Goal: Task Accomplishment & Management: Manage account settings

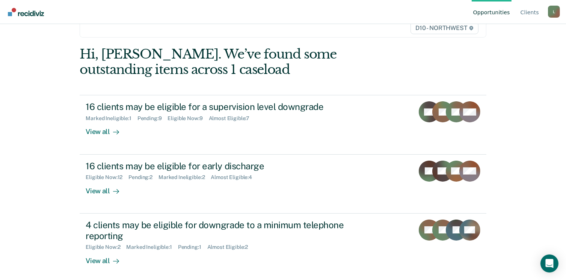
scroll to position [56, 0]
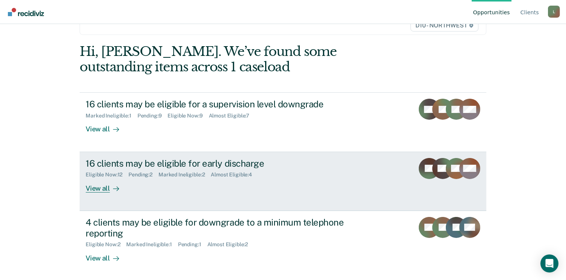
click at [233, 155] on link "16 clients may be eligible for early discharge Eligible Now : 12 Pending : 2 Ma…" at bounding box center [283, 181] width 406 height 59
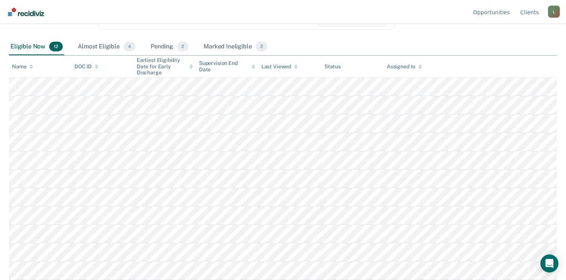
scroll to position [147, 0]
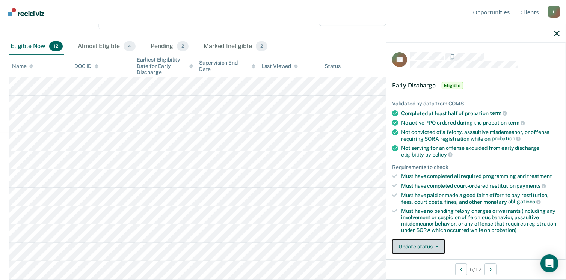
click at [427, 244] on button "Update status" at bounding box center [418, 246] width 53 height 15
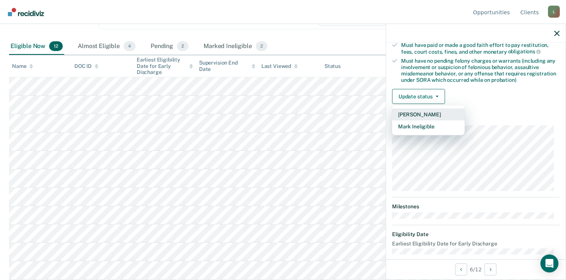
scroll to position [151, 0]
click at [430, 125] on button "Mark Ineligible" at bounding box center [428, 126] width 72 height 12
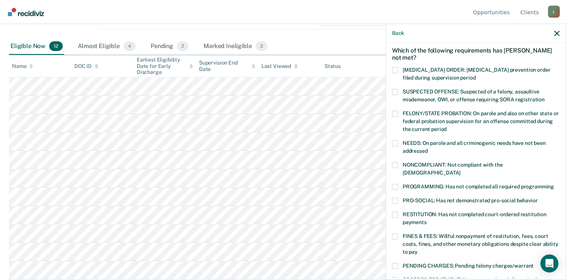
scroll to position [32, 0]
click at [398, 234] on label "FINES & FEES: Willful nonpayment of restitution, fees, court costs, fines, and …" at bounding box center [475, 246] width 167 height 24
click at [418, 250] on input "FINES & FEES: Willful nonpayment of restitution, fees, court costs, fines, and …" at bounding box center [418, 250] width 0 height 0
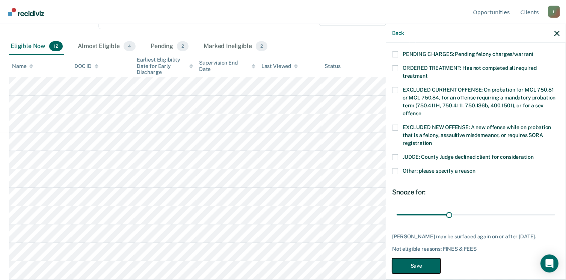
click at [409, 258] on button "Save" at bounding box center [416, 265] width 48 height 15
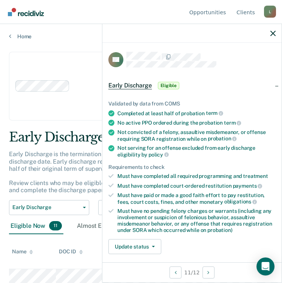
scroll to position [162, 0]
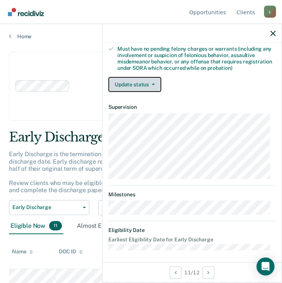
click at [149, 84] on span "button" at bounding box center [152, 85] width 6 height 2
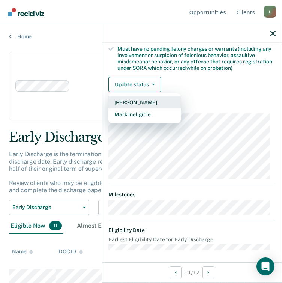
click at [155, 96] on button "[PERSON_NAME]" at bounding box center [145, 102] width 72 height 12
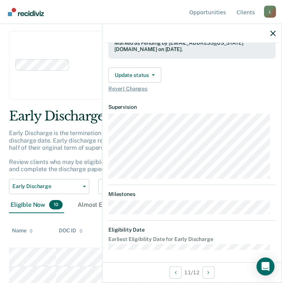
scroll to position [21, 0]
click at [91, 88] on div "Clear agents D10 - WEST D10 - CENTRAL D10 - NORTHEAST D10 - NORTHWEST" at bounding box center [141, 65] width 264 height 69
click at [125, 15] on nav "Opportunities Client s [EMAIL_ADDRESS][US_STATE][DOMAIN_NAME] L Profile How it …" at bounding box center [141, 12] width 270 height 24
click at [273, 34] on icon "button" at bounding box center [273, 33] width 5 height 5
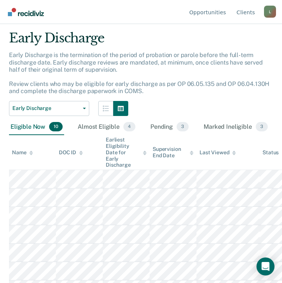
scroll to position [104, 0]
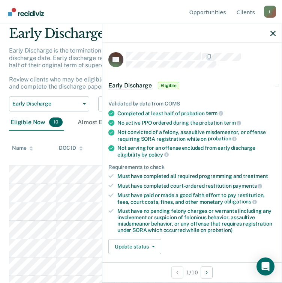
click at [80, 23] on nav "Opportunities Client s [EMAIL_ADDRESS][US_STATE][DOMAIN_NAME] L Profile How it …" at bounding box center [141, 12] width 270 height 24
click at [131, 7] on nav "Opportunities Client s [EMAIL_ADDRESS][US_STATE][DOMAIN_NAME] L Profile How it …" at bounding box center [141, 12] width 270 height 24
click at [207, 74] on div "Early Discharge Eligible" at bounding box center [192, 86] width 179 height 24
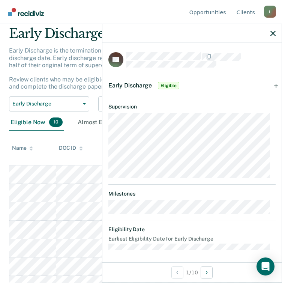
scroll to position [2, 0]
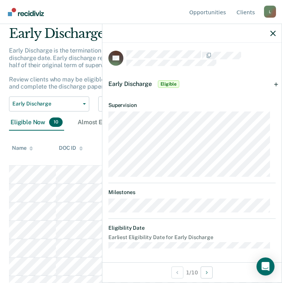
drag, startPoint x: 167, startPoint y: 181, endPoint x: 174, endPoint y: 227, distance: 46.8
click at [174, 227] on dt "Eligibility Date" at bounding box center [192, 228] width 167 height 6
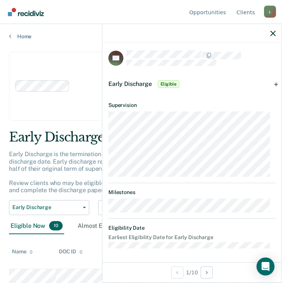
scroll to position [1, 0]
drag, startPoint x: 199, startPoint y: 180, endPoint x: 274, endPoint y: 32, distance: 166.1
click at [274, 32] on icon "button" at bounding box center [273, 33] width 5 height 5
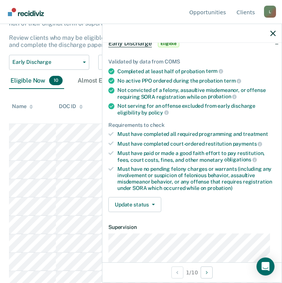
scroll to position [42, 0]
click at [150, 200] on button "Update status" at bounding box center [135, 204] width 53 height 15
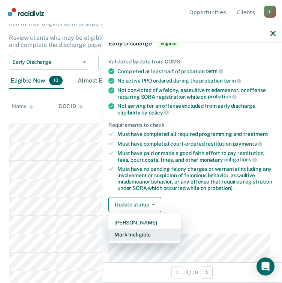
click at [160, 231] on button "Mark Ineligible" at bounding box center [145, 235] width 72 height 12
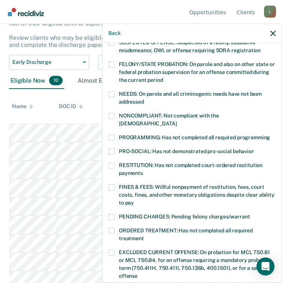
scroll to position [68, 0]
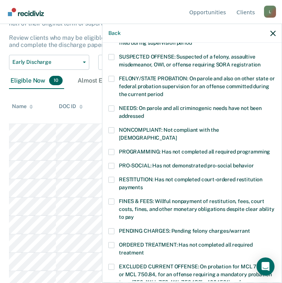
click at [112, 149] on span at bounding box center [112, 152] width 6 height 6
click at [270, 149] on input "PROGRAMMING: Has not completed all required programming" at bounding box center [270, 149] width 0 height 0
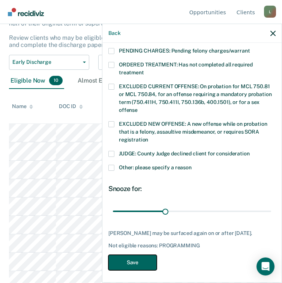
click at [132, 257] on button "Save" at bounding box center [133, 262] width 48 height 15
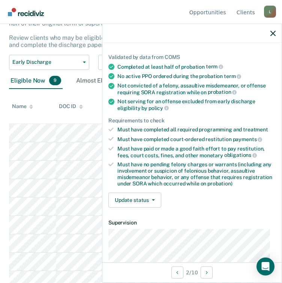
scroll to position [0, 0]
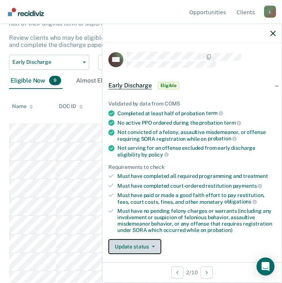
click at [146, 245] on button "Update status" at bounding box center [135, 246] width 53 height 15
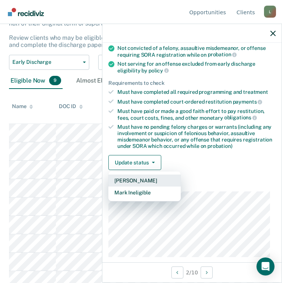
scroll to position [86, 0]
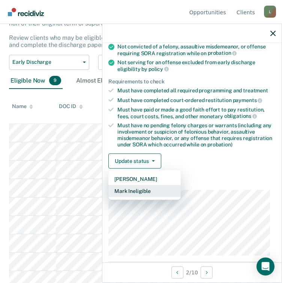
click at [156, 190] on button "Mark Ineligible" at bounding box center [145, 191] width 72 height 12
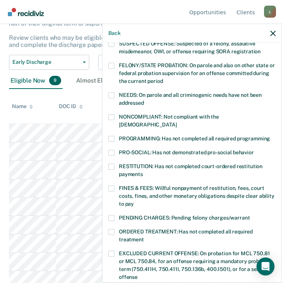
scroll to position [80, 0]
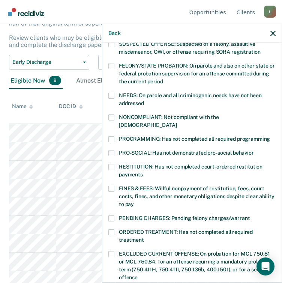
click at [110, 136] on span at bounding box center [112, 139] width 6 height 6
click at [270, 136] on input "PROGRAMMING: Has not completed all required programming" at bounding box center [270, 136] width 0 height 0
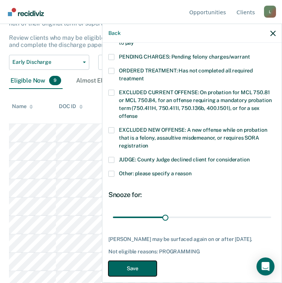
click at [131, 261] on button "Save" at bounding box center [133, 268] width 48 height 15
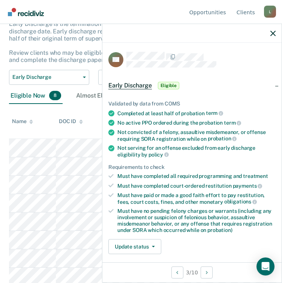
scroll to position [155, 0]
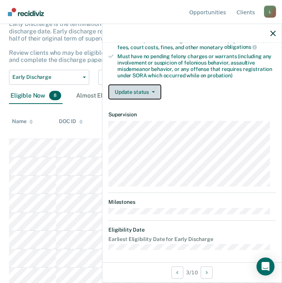
click at [130, 95] on button "Update status" at bounding box center [135, 91] width 53 height 15
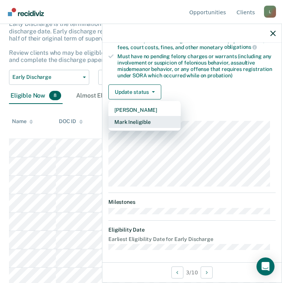
click at [157, 119] on button "Mark Ineligible" at bounding box center [145, 122] width 72 height 12
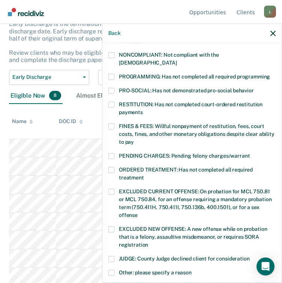
scroll to position [141, 0]
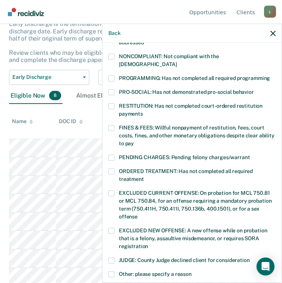
click at [111, 75] on span at bounding box center [112, 78] width 6 height 6
click at [270, 75] on input "PROGRAMMING: Has not completed all required programming" at bounding box center [270, 75] width 0 height 0
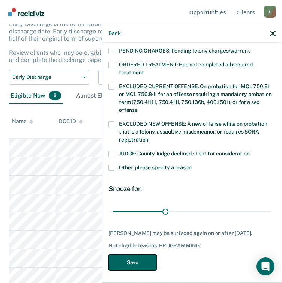
click at [128, 264] on button "Save" at bounding box center [133, 262] width 48 height 15
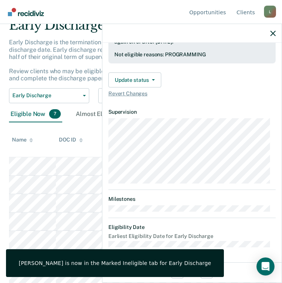
scroll to position [220, 0]
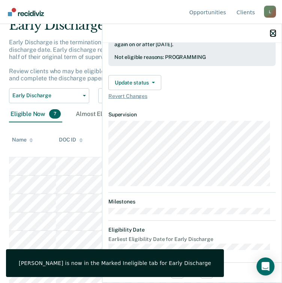
click at [274, 33] on icon "button" at bounding box center [273, 33] width 5 height 5
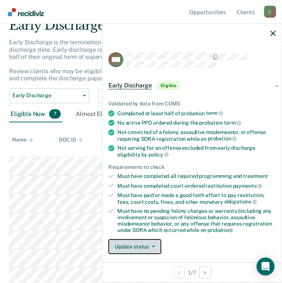
click at [126, 244] on button "Update status" at bounding box center [135, 246] width 53 height 15
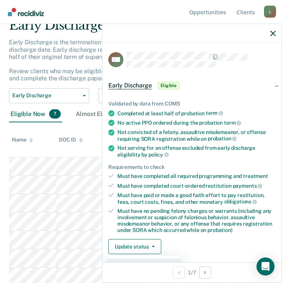
scroll to position [162, 0]
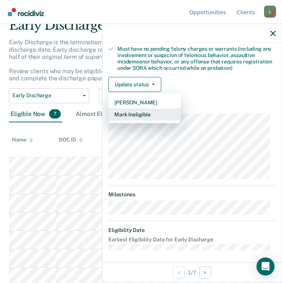
click at [140, 112] on button "Mark Ineligible" at bounding box center [145, 115] width 72 height 12
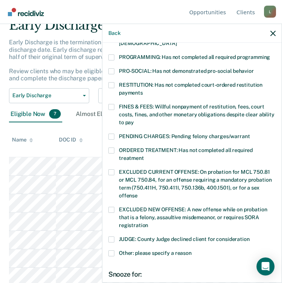
click at [111, 54] on span at bounding box center [112, 57] width 6 height 6
click at [270, 54] on input "PROGRAMMING: Has not completed all required programming" at bounding box center [270, 54] width 0 height 0
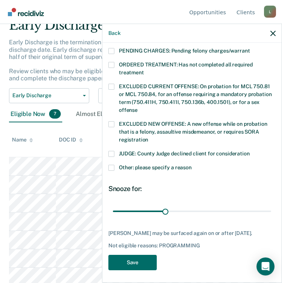
click at [125, 268] on div "GM Which of the following requirements has [PERSON_NAME] not met? [MEDICAL_DATA…" at bounding box center [192, 39] width 167 height 471
click at [124, 263] on button "Save" at bounding box center [133, 262] width 48 height 15
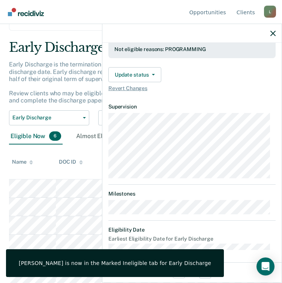
scroll to position [155, 0]
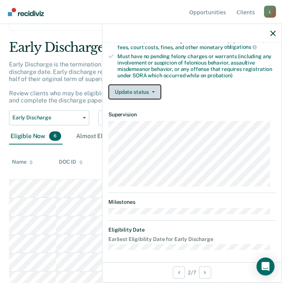
click at [143, 93] on button "Update status" at bounding box center [135, 91] width 53 height 15
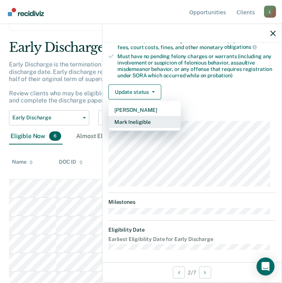
click at [147, 117] on button "Mark Ineligible" at bounding box center [145, 122] width 72 height 12
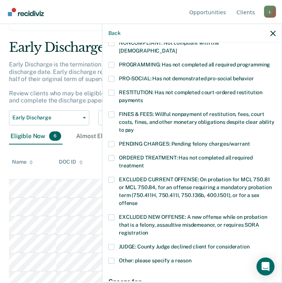
click at [112, 62] on span at bounding box center [112, 65] width 6 height 6
click at [270, 62] on input "PROGRAMMING: Has not completed all required programming" at bounding box center [270, 62] width 0 height 0
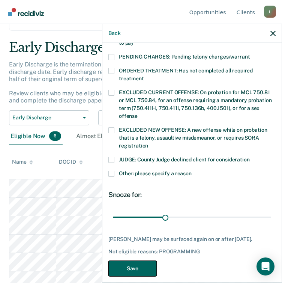
click at [134, 261] on button "Save" at bounding box center [133, 268] width 48 height 15
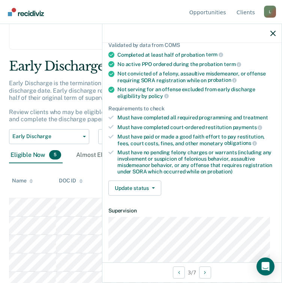
scroll to position [61, 0]
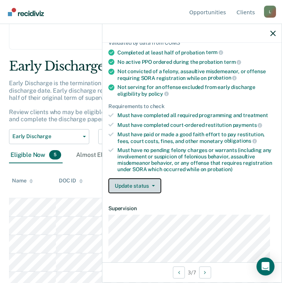
click at [137, 181] on button "Update status" at bounding box center [135, 185] width 53 height 15
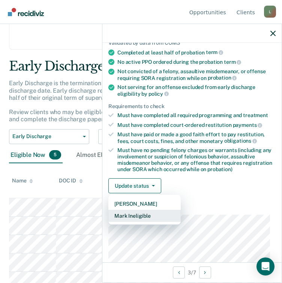
click at [141, 214] on button "Mark Ineligible" at bounding box center [145, 216] width 72 height 12
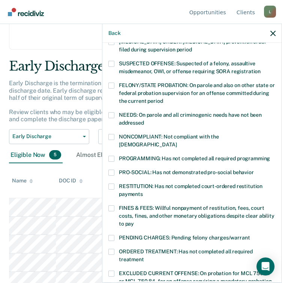
click at [109, 156] on span at bounding box center [112, 159] width 6 height 6
click at [270, 156] on input "PROGRAMMING: Has not completed all required programming" at bounding box center [270, 156] width 0 height 0
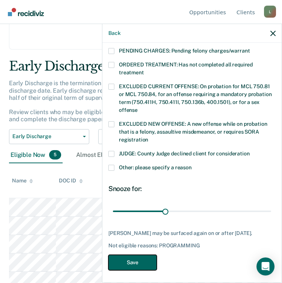
click at [134, 262] on button "Save" at bounding box center [133, 262] width 48 height 15
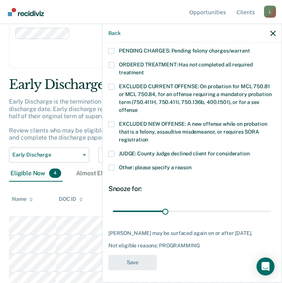
scroll to position [220, 0]
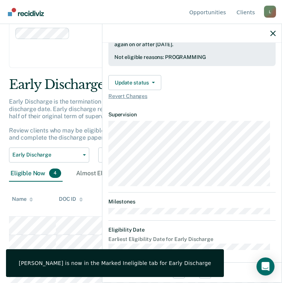
click at [134, 261] on div "[PERSON_NAME] is now in the Marked Ineligible tab for Early Discharge" at bounding box center [115, 263] width 193 height 7
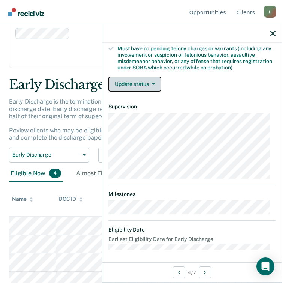
click at [151, 80] on button "Update status" at bounding box center [135, 84] width 53 height 15
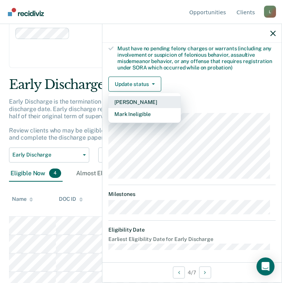
click at [145, 103] on button "[PERSON_NAME]" at bounding box center [145, 102] width 72 height 12
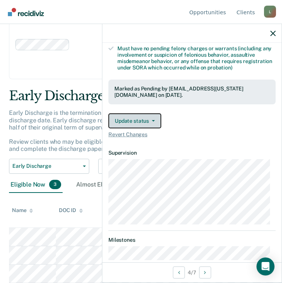
scroll to position [35, 0]
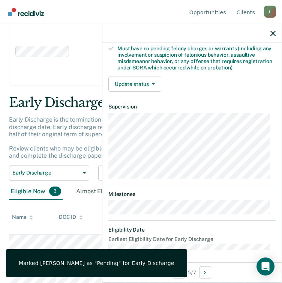
click at [178, 253] on div "PR Early Discharge Eligible Validated by data from COMS Completed at least half…" at bounding box center [192, 153] width 179 height 220
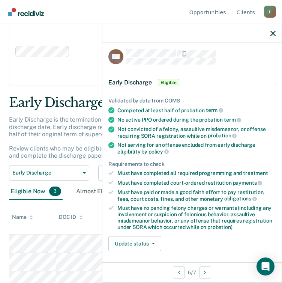
scroll to position [0, 0]
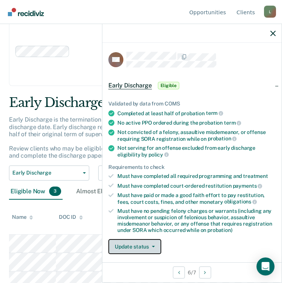
click at [145, 241] on button "Update status" at bounding box center [135, 246] width 53 height 15
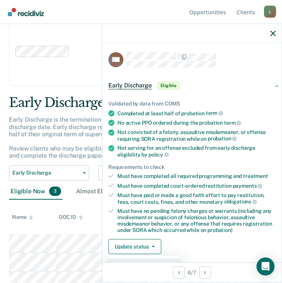
scroll to position [162, 0]
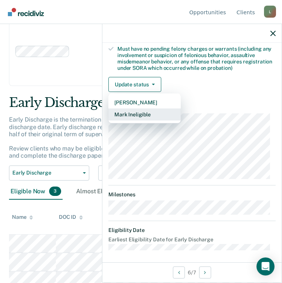
click at [141, 109] on button "Mark Ineligible" at bounding box center [145, 115] width 72 height 12
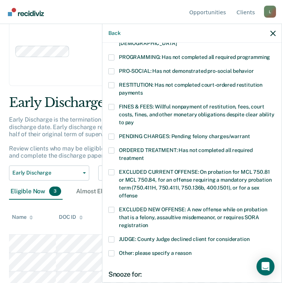
click at [107, 98] on div "WF Which of the following requirements has [PERSON_NAME] not met? [MEDICAL_DATA…" at bounding box center [192, 162] width 179 height 238
click at [109, 104] on span at bounding box center [112, 107] width 6 height 6
click at [134, 120] on input "FINES & FEES: Willful nonpayment of restitution, fees, court costs, fines, and …" at bounding box center [134, 120] width 0 height 0
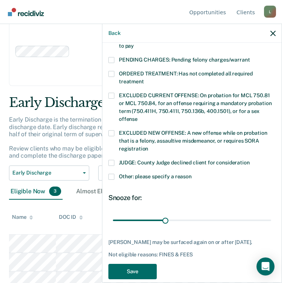
scroll to position [248, 0]
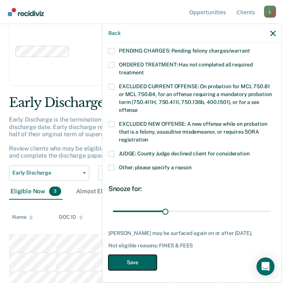
click at [140, 261] on button "Save" at bounding box center [133, 262] width 48 height 15
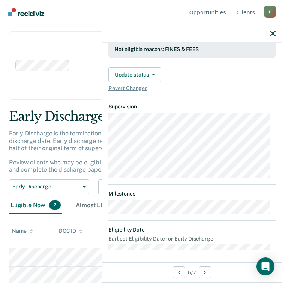
scroll to position [155, 0]
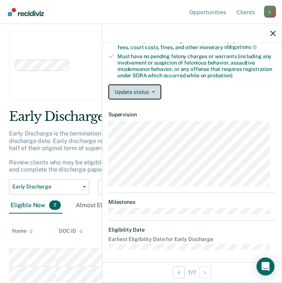
click at [146, 95] on button "Update status" at bounding box center [135, 91] width 53 height 15
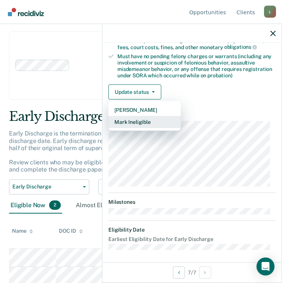
click at [148, 121] on button "Mark Ineligible" at bounding box center [145, 122] width 72 height 12
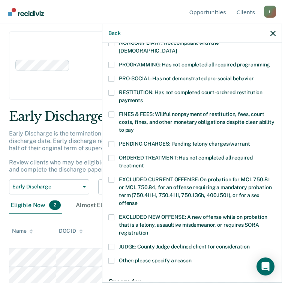
click at [110, 62] on span at bounding box center [112, 65] width 6 height 6
click at [270, 62] on input "PROGRAMMING: Has not completed all required programming" at bounding box center [270, 62] width 0 height 0
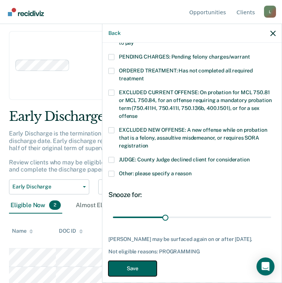
click at [132, 261] on button "Save" at bounding box center [133, 268] width 48 height 15
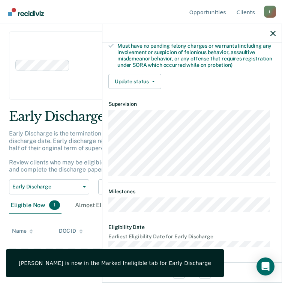
scroll to position [163, 0]
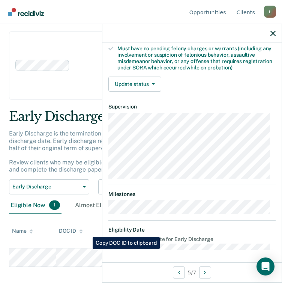
click at [56, 261] on div "Early Discharge Early Discharge is the termination of the period of probation o…" at bounding box center [141, 196] width 264 height 175
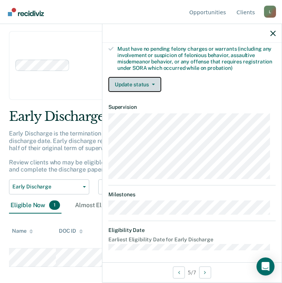
click at [135, 84] on button "Update status" at bounding box center [135, 84] width 53 height 15
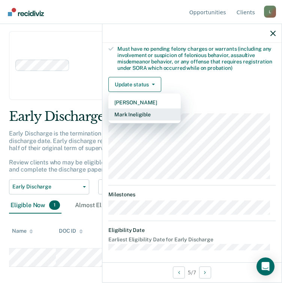
click at [158, 114] on button "Mark Ineligible" at bounding box center [145, 115] width 72 height 12
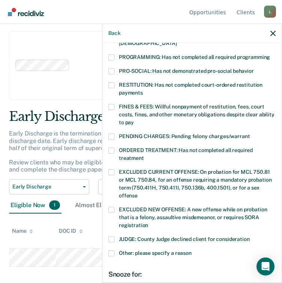
click at [111, 54] on span at bounding box center [112, 57] width 6 height 6
click at [270, 54] on input "PROGRAMMING: Has not completed all required programming" at bounding box center [270, 54] width 0 height 0
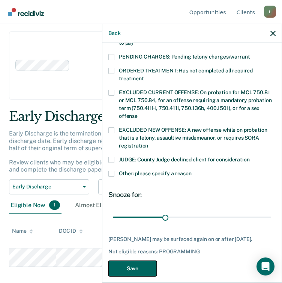
click at [132, 261] on button "Save" at bounding box center [133, 268] width 48 height 15
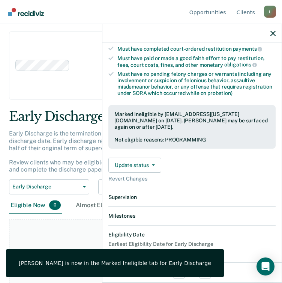
scroll to position [228, 0]
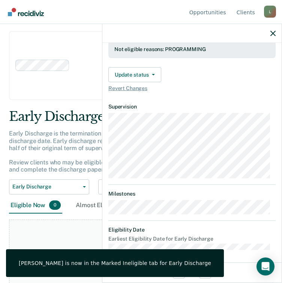
click at [65, 78] on div "Clear agents D10 - WEST D10 - CENTRAL D10 - NORTHEAST D10 - NORTHWEST" at bounding box center [141, 65] width 264 height 69
click at [273, 32] on icon "button" at bounding box center [273, 33] width 5 height 5
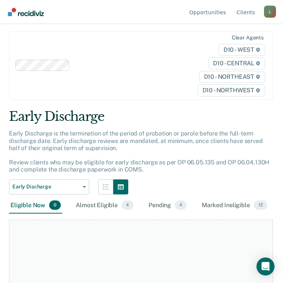
click at [17, 18] on link "Go to Recidiviz Home" at bounding box center [26, 12] width 40 height 24
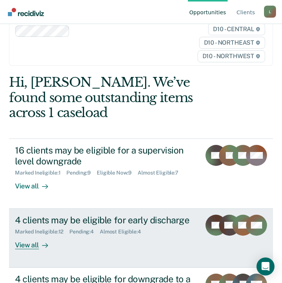
scroll to position [78, 0]
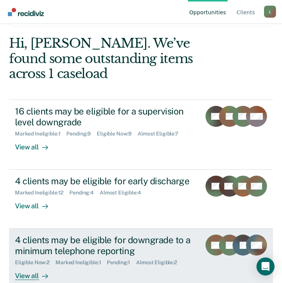
click at [122, 235] on div "4 clients may be eligible for downgrade to a minimum telephone reporting" at bounding box center [105, 246] width 180 height 22
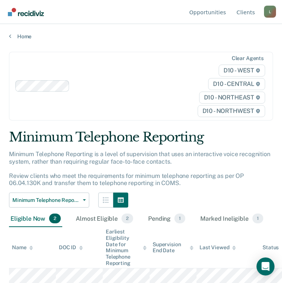
scroll to position [21, 0]
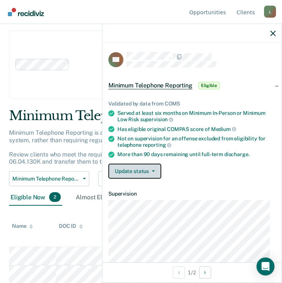
click at [149, 172] on button "Update status" at bounding box center [135, 171] width 53 height 15
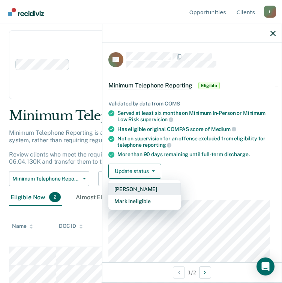
click at [146, 190] on button "[PERSON_NAME]" at bounding box center [145, 189] width 72 height 12
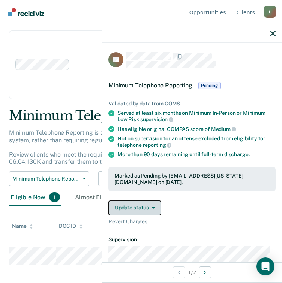
scroll to position [21, 0]
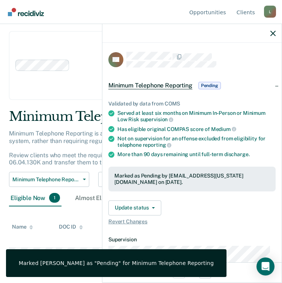
click at [41, 260] on div "Marked [PERSON_NAME] as "Pending" for Minimum Telephone Reporting" at bounding box center [116, 263] width 195 height 7
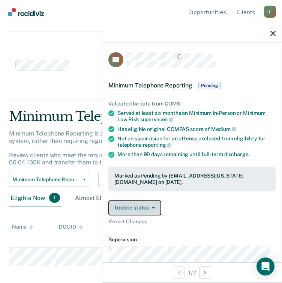
click at [124, 208] on button "Update status" at bounding box center [135, 208] width 53 height 15
click at [220, 226] on div "Validated by data from COMS Served at least six months on Minimum In-Person or …" at bounding box center [192, 160] width 179 height 142
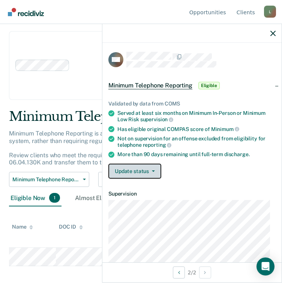
click at [150, 173] on button "Update status" at bounding box center [135, 171] width 53 height 15
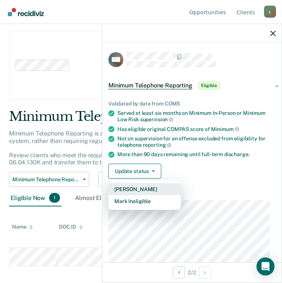
click at [138, 186] on button "[PERSON_NAME]" at bounding box center [145, 189] width 72 height 12
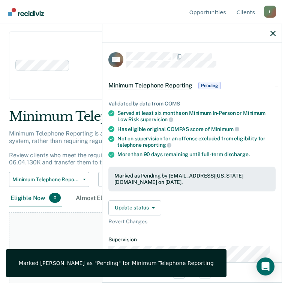
click at [78, 60] on div at bounding box center [103, 65] width 176 height 11
click at [268, 30] on div at bounding box center [192, 33] width 179 height 19
click at [280, 39] on div at bounding box center [192, 33] width 179 height 19
click at [270, 31] on div at bounding box center [192, 33] width 179 height 19
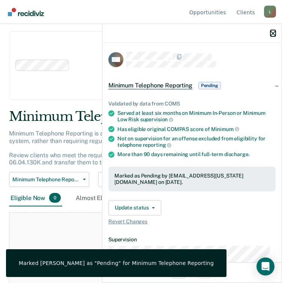
click at [271, 34] on icon "button" at bounding box center [273, 33] width 5 height 5
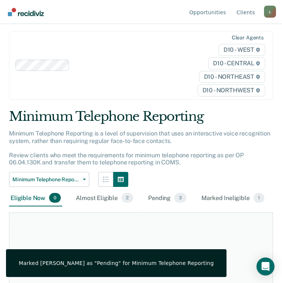
click at [183, 30] on main "Clear agents D10 - WEST D10 - CENTRAL D10 - NORTHEAST D10 - NORTHWEST Minimum T…" at bounding box center [141, 139] width 282 height 241
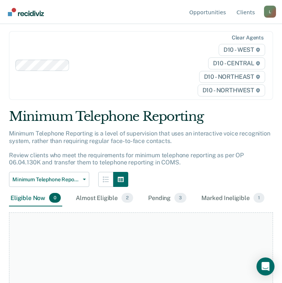
click at [23, 9] on img "Go to Recidiviz Home" at bounding box center [26, 12] width 36 height 8
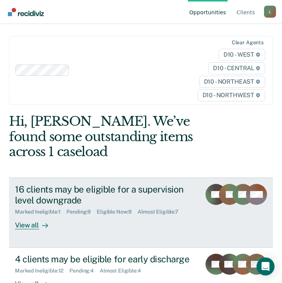
click at [120, 184] on div "16 clients may be eligible for a supervision level downgrade" at bounding box center [105, 195] width 180 height 22
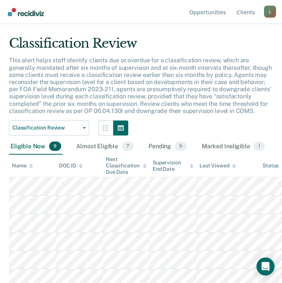
scroll to position [95, 0]
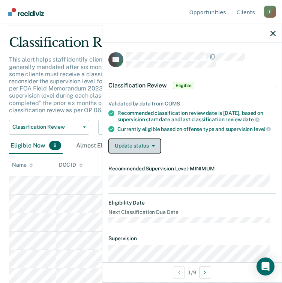
click at [151, 149] on button "Update status" at bounding box center [135, 146] width 53 height 15
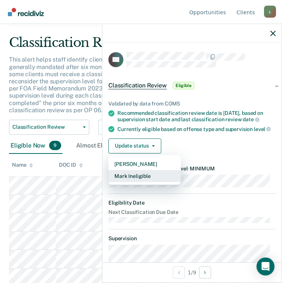
click at [135, 181] on button "Mark Ineligible" at bounding box center [145, 176] width 72 height 12
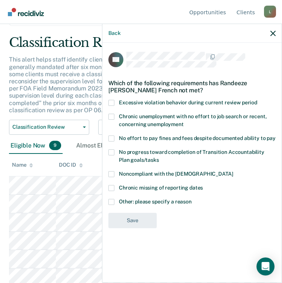
click at [112, 201] on span at bounding box center [112, 202] width 6 height 6
click at [192, 199] on input "Other: please specify a reason" at bounding box center [192, 199] width 0 height 0
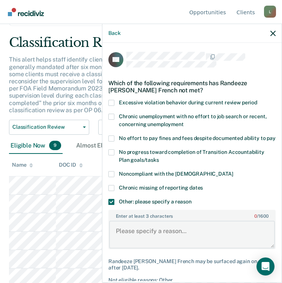
click at [154, 234] on textarea "Enter at least 3 characters 0 / 1600" at bounding box center [192, 235] width 166 height 28
type textarea "w"
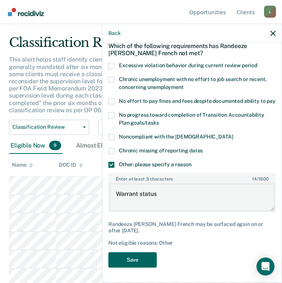
type textarea "Warrant status"
click at [139, 260] on button "Save" at bounding box center [133, 259] width 48 height 15
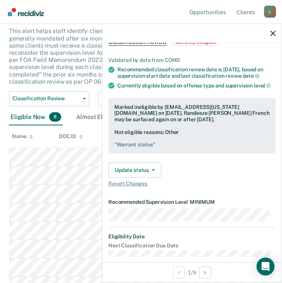
scroll to position [134, 0]
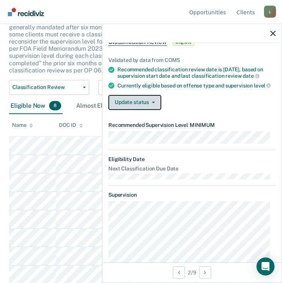
click at [142, 108] on button "Update status" at bounding box center [135, 102] width 53 height 15
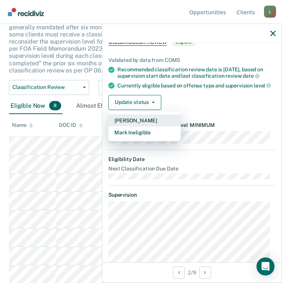
click at [149, 127] on button "[PERSON_NAME]" at bounding box center [145, 121] width 72 height 12
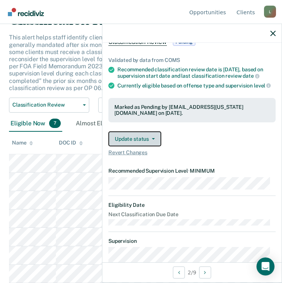
scroll to position [116, 0]
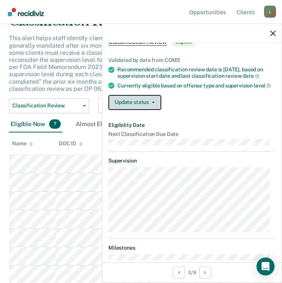
drag, startPoint x: 8, startPoint y: 169, endPoint x: 130, endPoint y: 110, distance: 135.4
click at [130, 110] on button "Update status" at bounding box center [135, 102] width 53 height 15
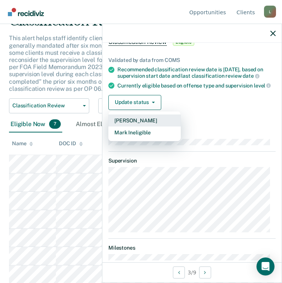
click at [150, 127] on button "[PERSON_NAME]" at bounding box center [145, 121] width 72 height 12
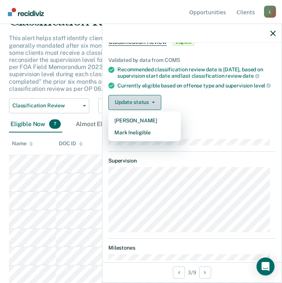
scroll to position [98, 0]
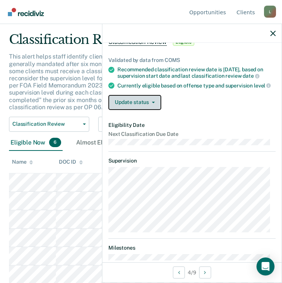
click at [138, 110] on button "Update status" at bounding box center [135, 102] width 53 height 15
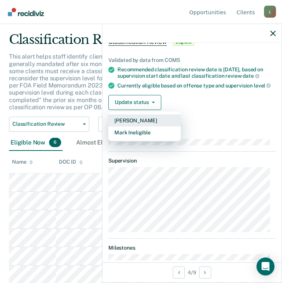
click at [158, 126] on button "[PERSON_NAME]" at bounding box center [145, 121] width 72 height 12
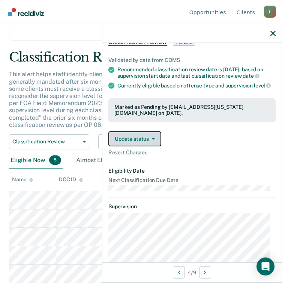
scroll to position [79, 0]
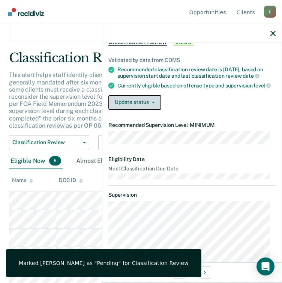
click at [152, 103] on icon "button" at bounding box center [153, 103] width 3 height 2
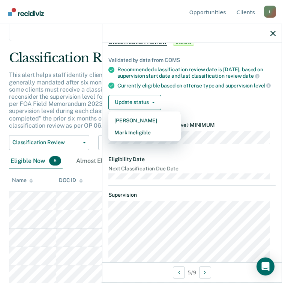
click at [221, 87] on div "Currently eligible based on offense type and supervision level" at bounding box center [197, 85] width 158 height 7
